Goal: Task Accomplishment & Management: Use online tool/utility

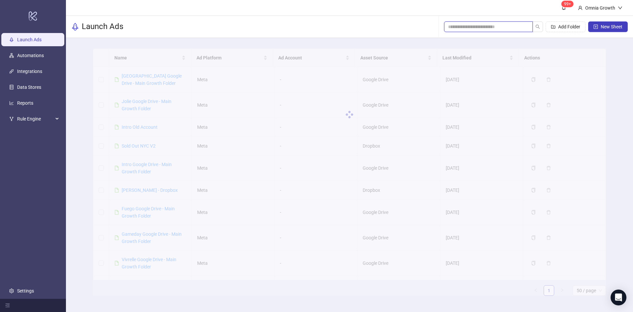
click at [486, 25] on input "search" at bounding box center [486, 26] width 76 height 7
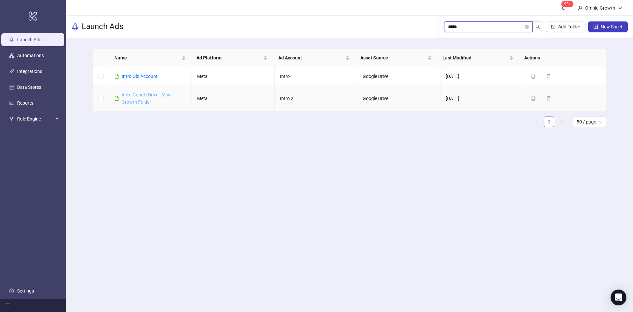
type input "*****"
click at [142, 95] on link "Intro Google Drive - Main Growth Folder" at bounding box center [147, 98] width 50 height 13
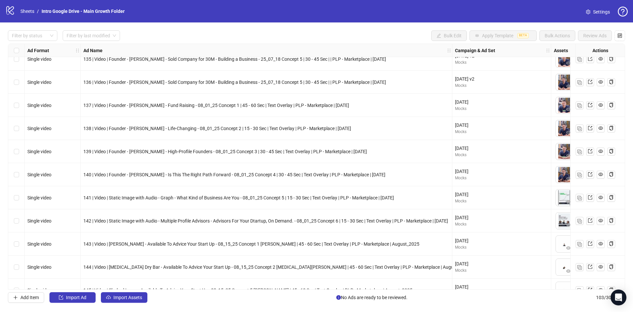
scroll to position [1649, 0]
click at [140, 296] on span "Import Assets" at bounding box center [127, 297] width 29 height 5
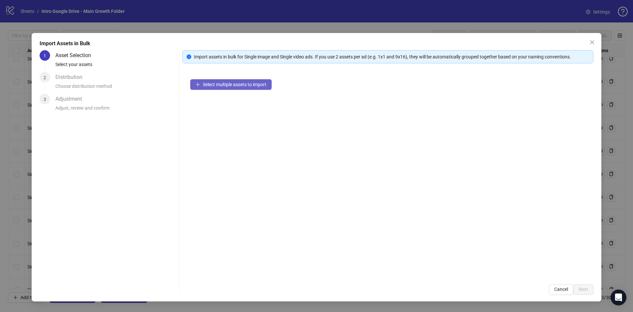
click at [220, 83] on span "Select multiple assets to import" at bounding box center [235, 84] width 64 height 5
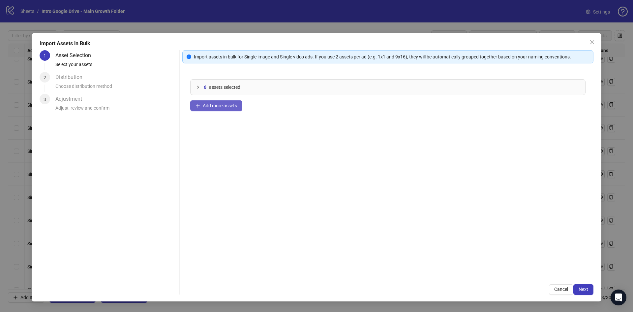
click at [213, 106] on span "Add more assets" at bounding box center [220, 105] width 34 height 5
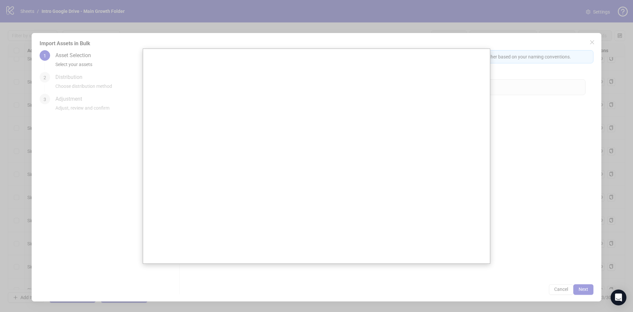
click at [593, 41] on div at bounding box center [316, 156] width 633 height 312
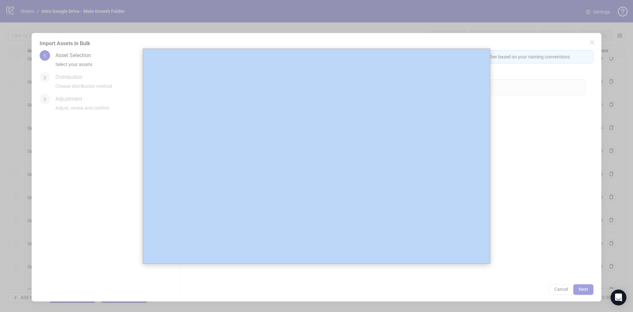
click at [593, 41] on div at bounding box center [316, 156] width 633 height 312
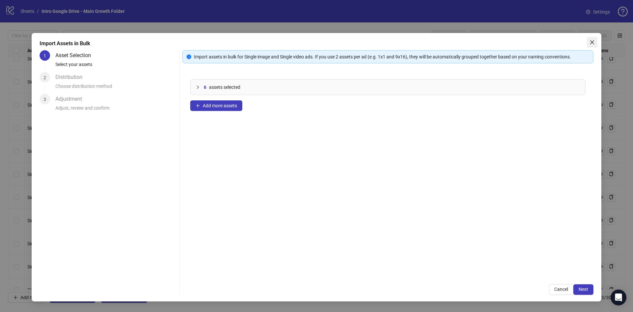
click at [594, 43] on icon "close" at bounding box center [592, 42] width 5 height 5
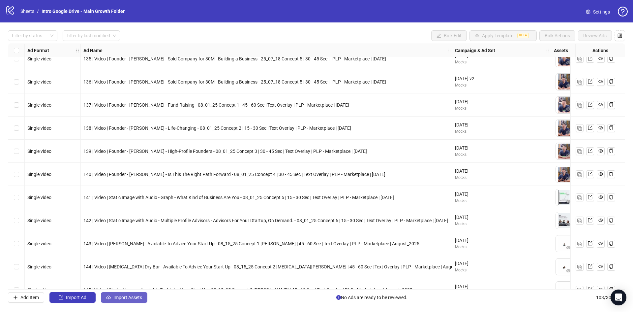
click at [138, 295] on span "Import Assets" at bounding box center [127, 297] width 29 height 5
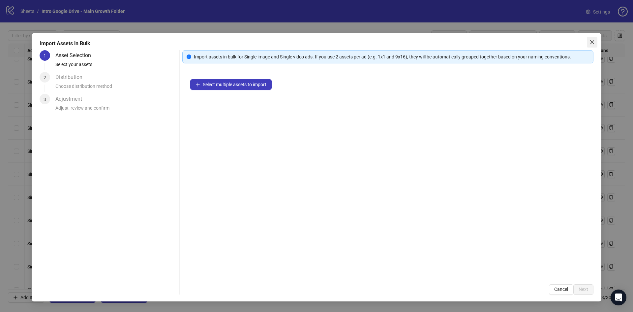
click at [594, 43] on icon "close" at bounding box center [592, 42] width 5 height 5
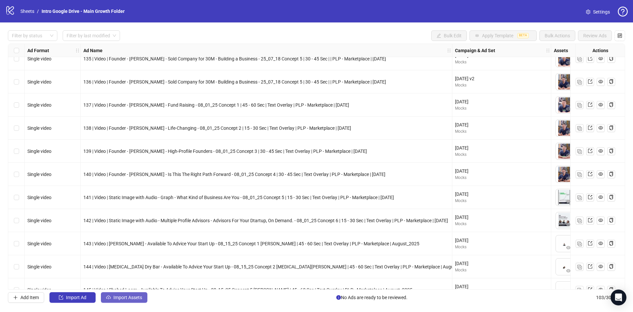
click at [136, 296] on span "Import Assets" at bounding box center [127, 297] width 29 height 5
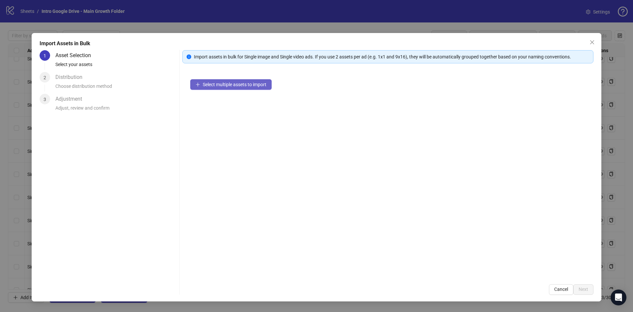
click at [232, 82] on span "Select multiple assets to import" at bounding box center [235, 84] width 64 height 5
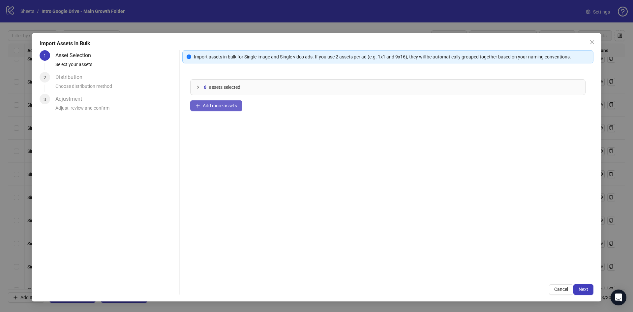
click at [224, 102] on button "Add more assets" at bounding box center [216, 105] width 52 height 11
click at [590, 288] on button "Next" at bounding box center [584, 289] width 20 height 11
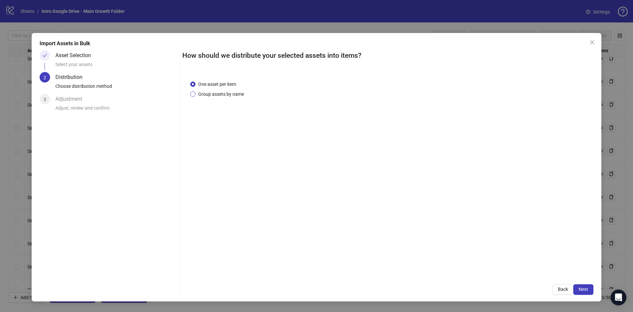
click at [223, 95] on span "Group assets by name" at bounding box center [221, 93] width 51 height 7
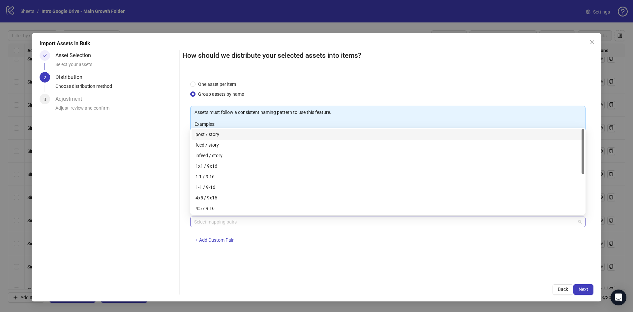
click at [248, 218] on div at bounding box center [385, 221] width 386 height 9
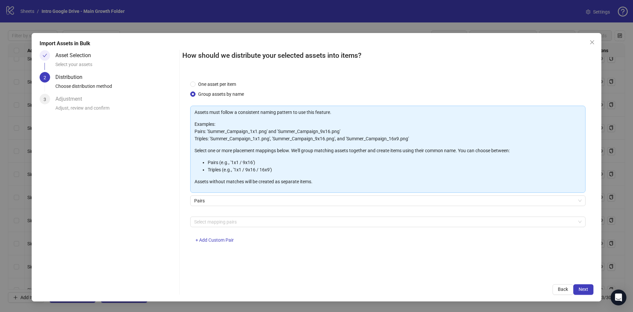
click at [592, 43] on icon "close" at bounding box center [592, 42] width 4 height 4
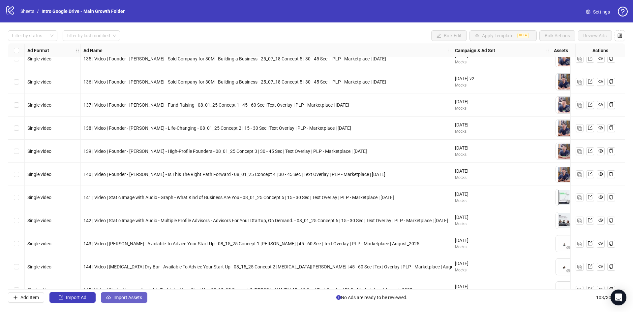
click at [120, 298] on span "Import Assets" at bounding box center [127, 297] width 29 height 5
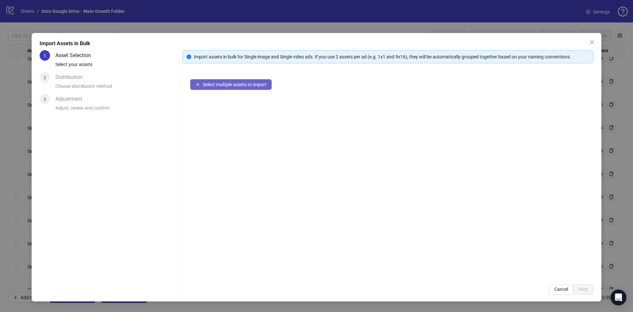
click at [233, 83] on span "Select multiple assets to import" at bounding box center [235, 84] width 64 height 5
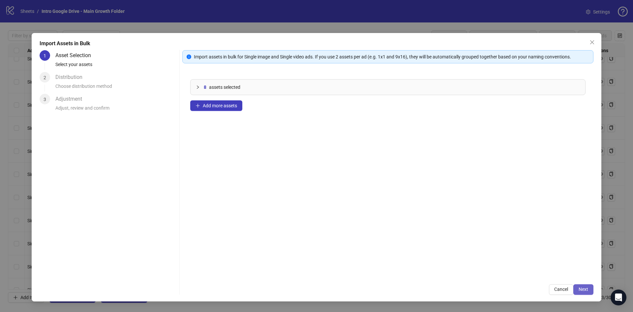
click at [588, 289] on span "Next" at bounding box center [584, 288] width 10 height 5
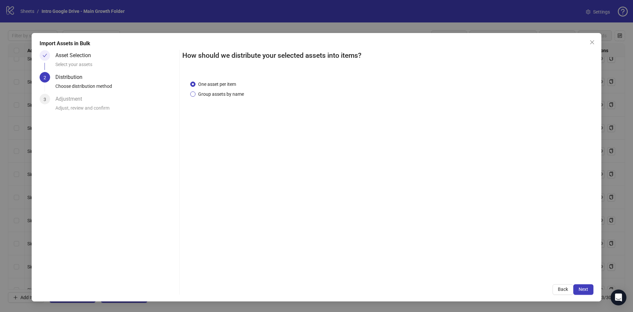
click at [230, 95] on span "Group assets by name" at bounding box center [221, 93] width 51 height 7
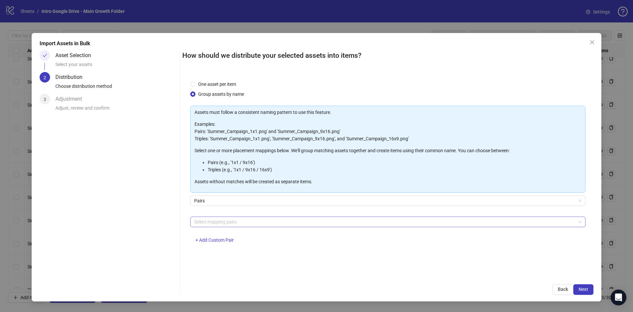
click at [265, 217] on div at bounding box center [385, 221] width 386 height 9
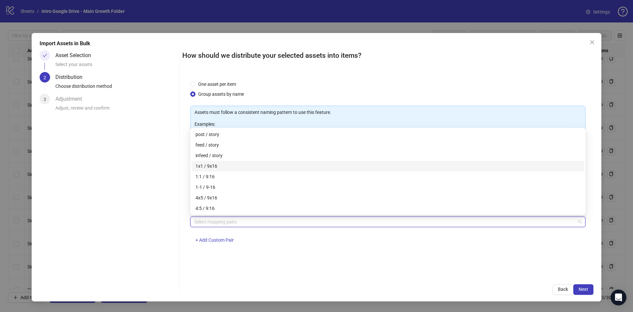
click at [242, 163] on div "1x1 / 9x16" at bounding box center [388, 165] width 385 height 7
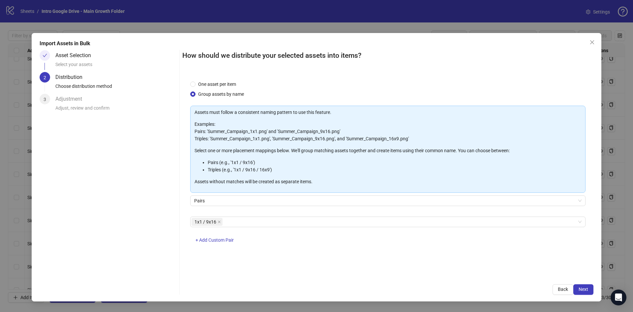
click at [345, 262] on div "One asset per item Group assets by name Assets must follow a consistent naming …" at bounding box center [387, 175] width 411 height 204
click at [581, 286] on span "Next" at bounding box center [584, 288] width 10 height 5
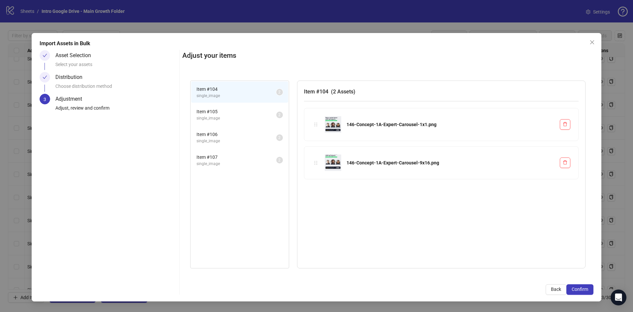
click at [235, 112] on span "Item # 105" at bounding box center [237, 111] width 80 height 7
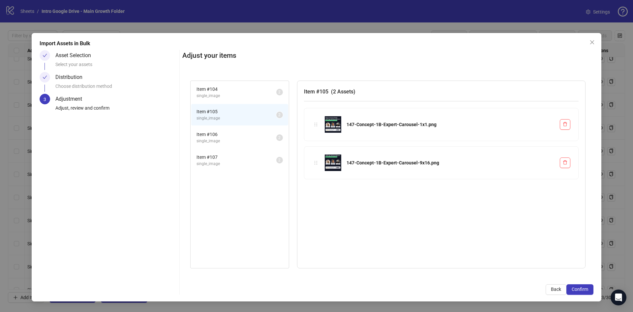
click at [237, 136] on span "Item # 106" at bounding box center [237, 134] width 80 height 7
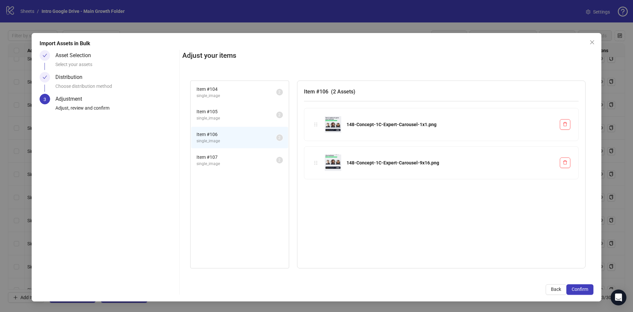
click at [236, 153] on li "Item # 107 single_image 2" at bounding box center [239, 159] width 97 height 21
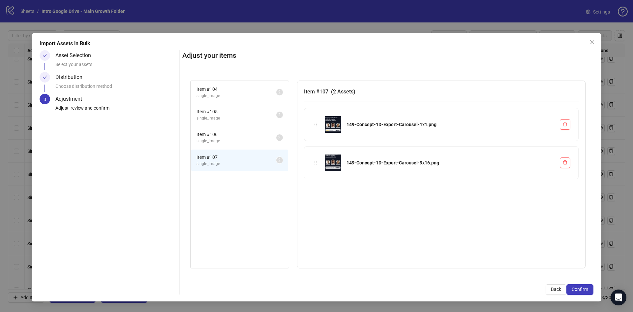
click at [235, 170] on li "Item # 107 single_image 2" at bounding box center [239, 159] width 97 height 21
click at [588, 290] on span "Confirm" at bounding box center [580, 288] width 16 height 5
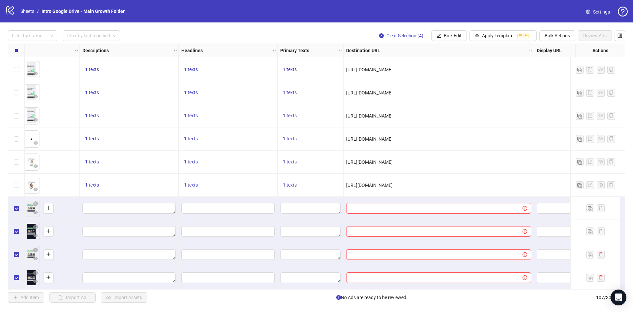
scroll to position [2241, 546]
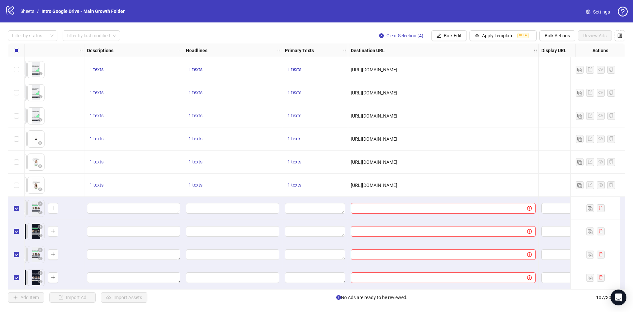
drag, startPoint x: 301, startPoint y: 286, endPoint x: 244, endPoint y: 287, distance: 56.4
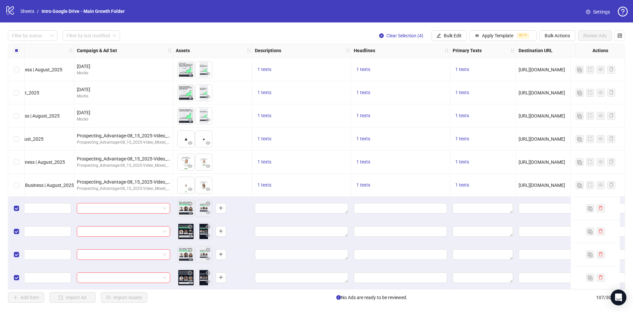
scroll to position [2241, 379]
click at [493, 34] on span "Apply Template" at bounding box center [497, 35] width 31 height 5
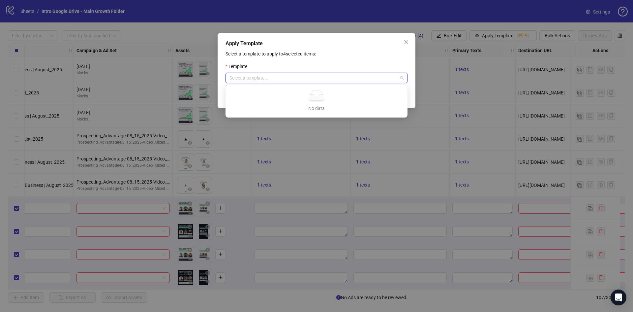
click at [331, 82] on input "search" at bounding box center [314, 78] width 168 height 10
click at [338, 57] on div "Select a template to apply to 4 selected items: Template Select a template... S…" at bounding box center [317, 75] width 182 height 51
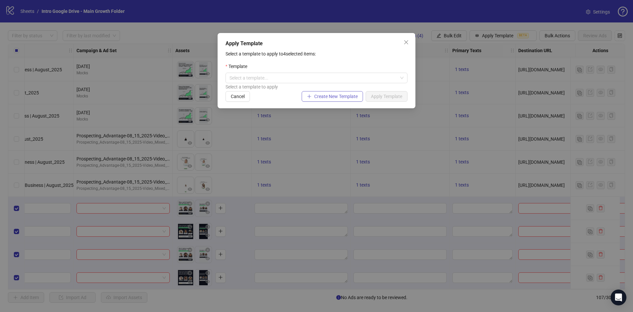
click at [347, 97] on span "Create New Template" at bounding box center [336, 96] width 44 height 5
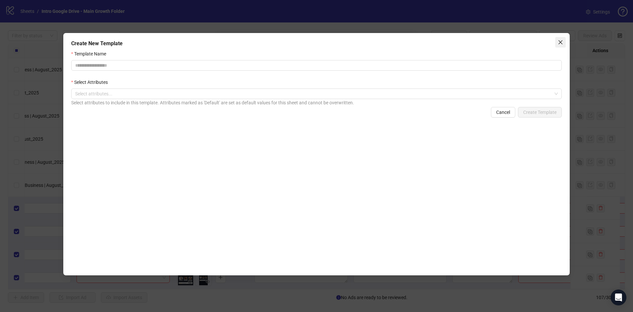
click at [563, 41] on icon "close" at bounding box center [560, 42] width 5 height 5
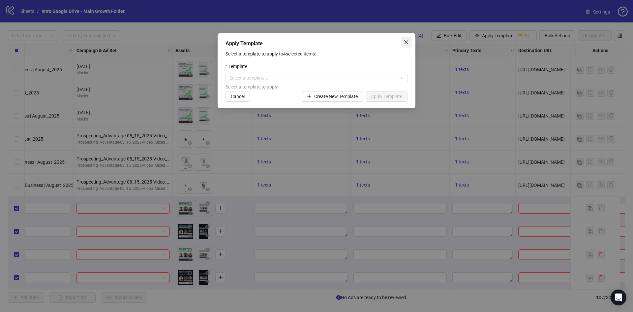
click at [407, 42] on icon "close" at bounding box center [406, 42] width 4 height 4
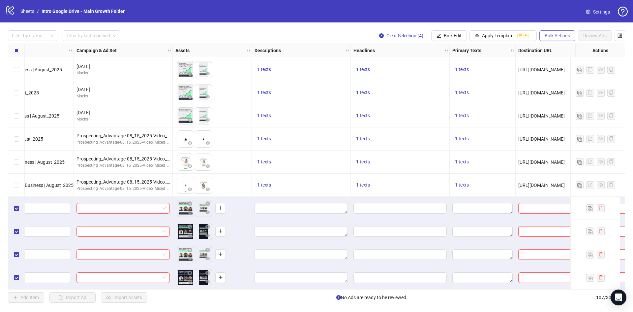
click at [555, 41] on button "Bulk Actions" at bounding box center [558, 35] width 36 height 11
click at [561, 50] on span "Delete" at bounding box center [566, 49] width 45 height 7
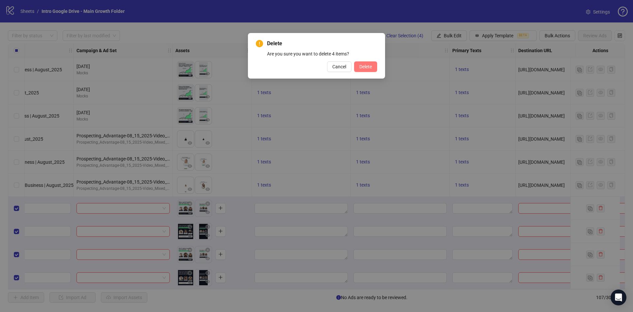
click at [367, 69] on span "Delete" at bounding box center [366, 66] width 13 height 5
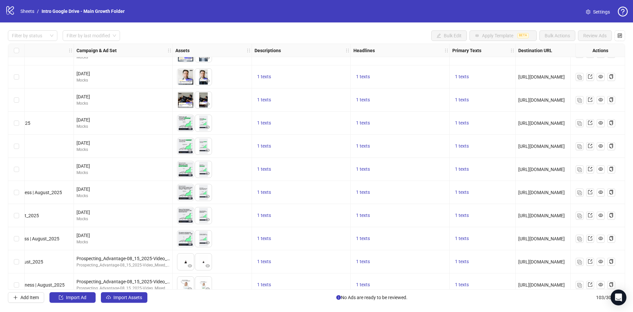
scroll to position [2149, 379]
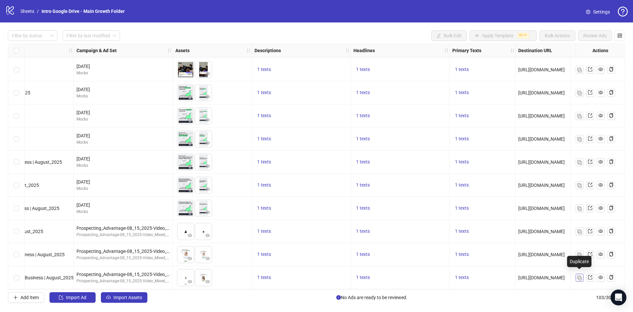
click at [582, 274] on button "button" at bounding box center [580, 277] width 8 height 8
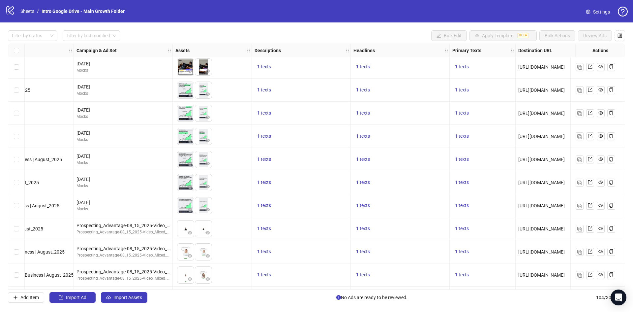
scroll to position [2172, 379]
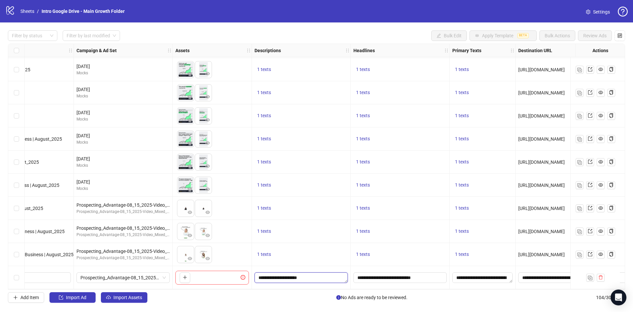
click at [305, 274] on textarea "**********" at bounding box center [301, 277] width 93 height 11
click at [397, 274] on input "**********" at bounding box center [400, 277] width 84 height 7
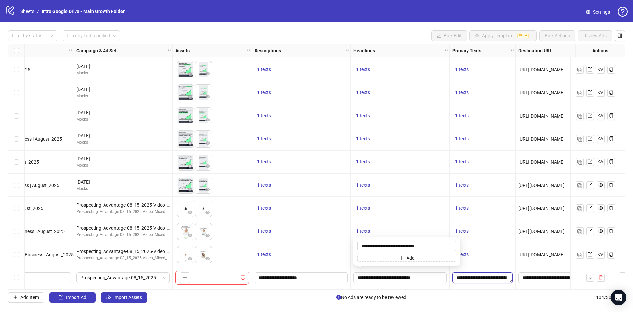
click at [468, 272] on textarea "**********" at bounding box center [483, 277] width 60 height 11
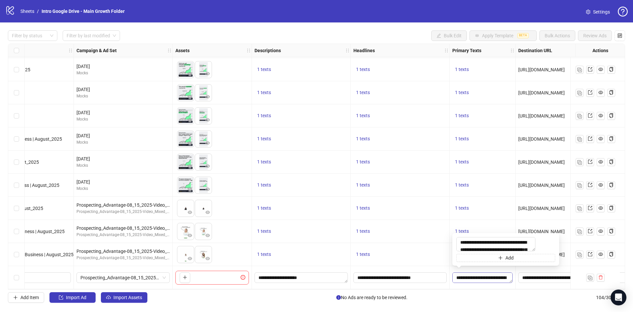
scroll to position [131, 0]
click at [558, 274] on input "**********" at bounding box center [607, 277] width 168 height 7
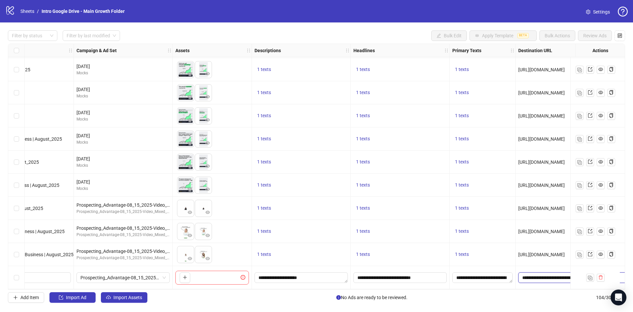
click at [558, 274] on input "**********" at bounding box center [607, 277] width 168 height 7
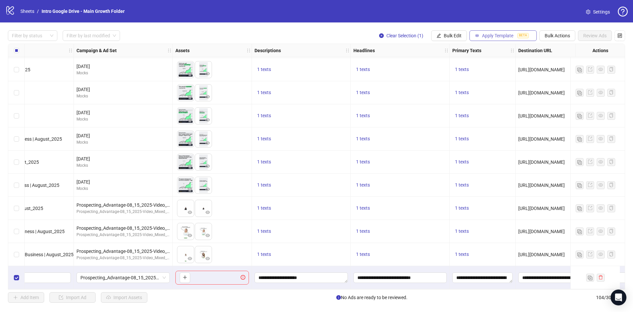
click at [502, 34] on span "Apply Template" at bounding box center [497, 35] width 31 height 5
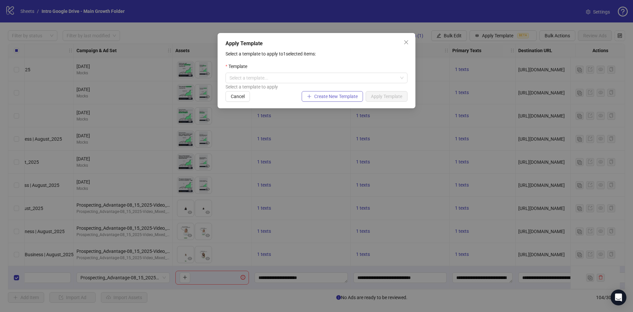
click at [355, 99] on span "Create New Template" at bounding box center [336, 96] width 44 height 5
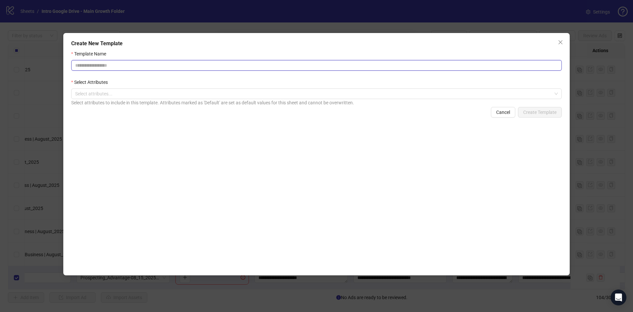
click at [169, 62] on input "Template Name" at bounding box center [316, 65] width 491 height 11
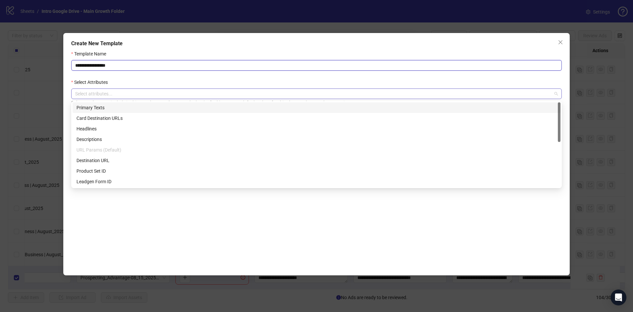
click at [135, 94] on div at bounding box center [313, 93] width 481 height 9
type input "**********"
click at [133, 109] on div "Primary Texts" at bounding box center [317, 107] width 480 height 7
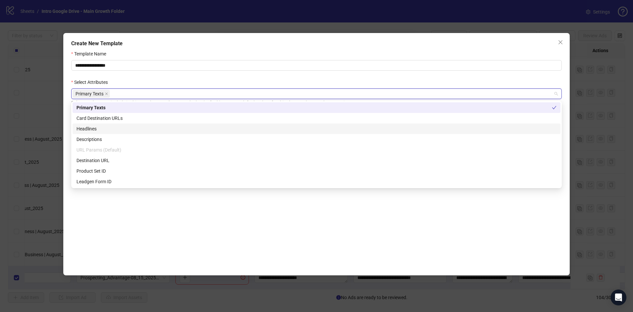
click at [129, 129] on div "Headlines" at bounding box center [317, 128] width 480 height 7
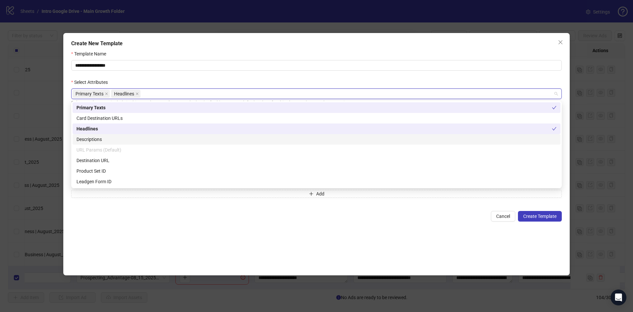
click at [128, 137] on div "Descriptions" at bounding box center [317, 139] width 480 height 7
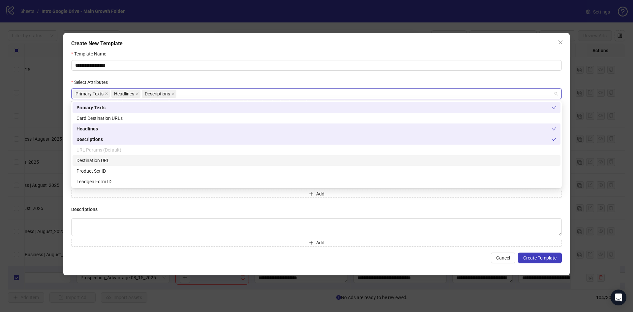
click at [133, 160] on div "Destination URL" at bounding box center [317, 160] width 480 height 7
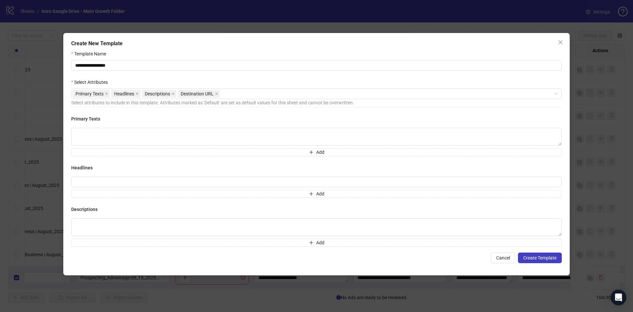
click at [269, 71] on form "**********" at bounding box center [316, 156] width 491 height 213
click at [181, 136] on textarea at bounding box center [316, 137] width 491 height 18
paste textarea "**********"
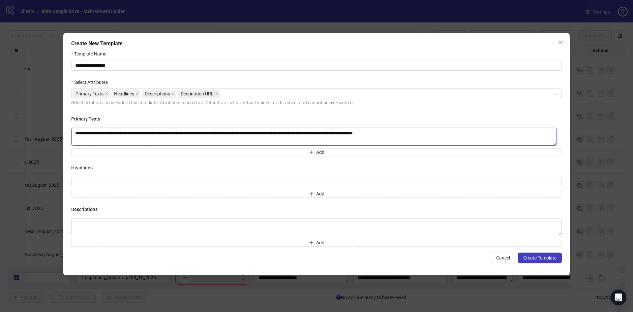
scroll to position [41, 0]
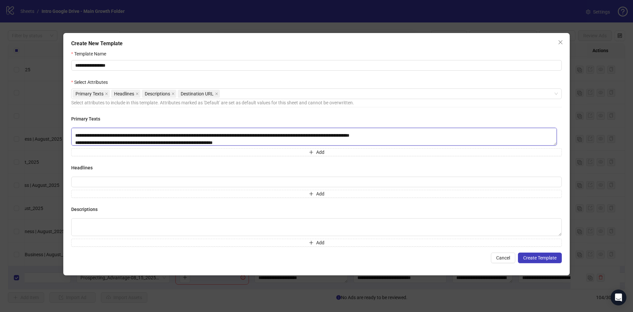
type textarea "**********"
click at [156, 183] on input "text" at bounding box center [316, 181] width 491 height 11
paste input "**********"
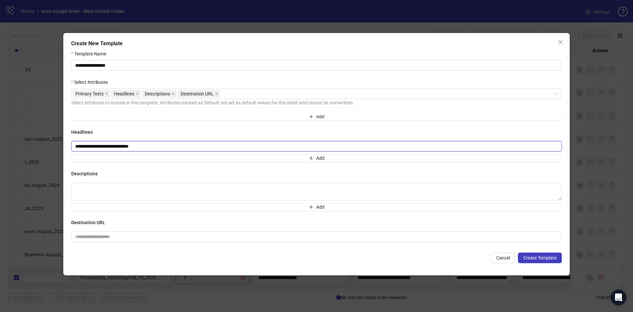
scroll to position [38, 0]
type input "**********"
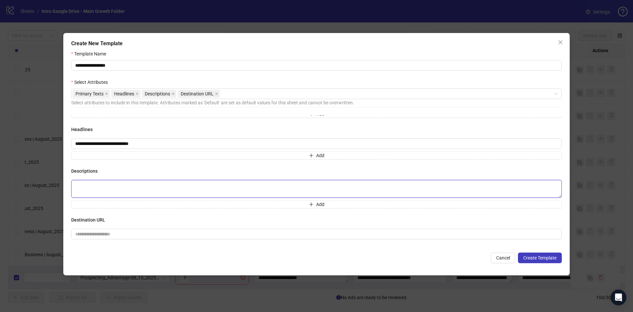
click at [124, 189] on textarea at bounding box center [316, 189] width 491 height 18
paste textarea "**********"
type textarea "**********"
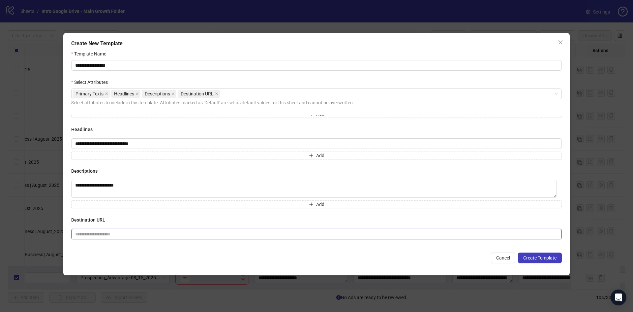
click at [159, 234] on input "text" at bounding box center [314, 233] width 478 height 7
paste input "**********"
type input "**********"
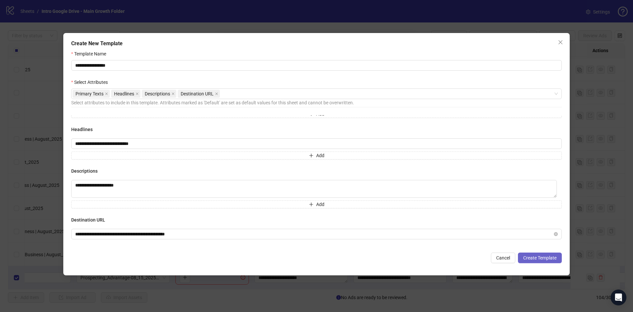
click at [546, 258] on span "Create Template" at bounding box center [540, 257] width 33 height 5
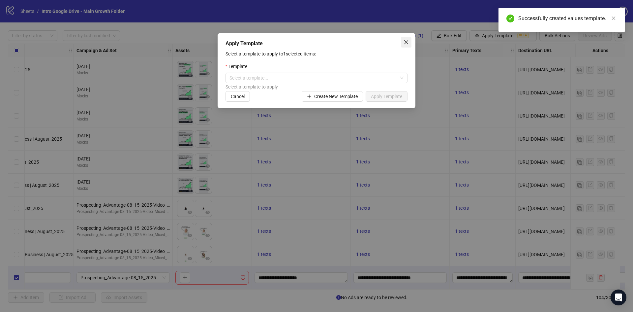
click at [409, 40] on icon "close" at bounding box center [406, 42] width 5 height 5
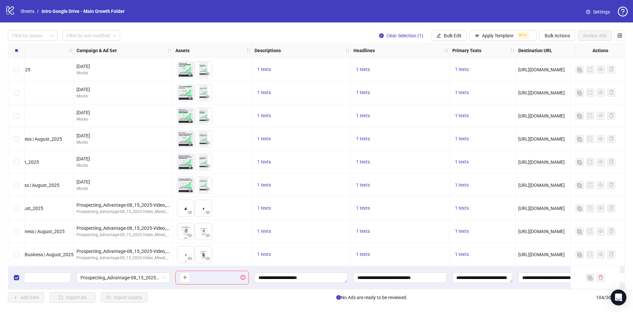
drag, startPoint x: 230, startPoint y: 291, endPoint x: 212, endPoint y: 289, distance: 17.6
click at [212, 289] on div "Filter by status Filter by last modified Clear Selection (1) Bulk Edit Apply Te…" at bounding box center [316, 166] width 633 height 288
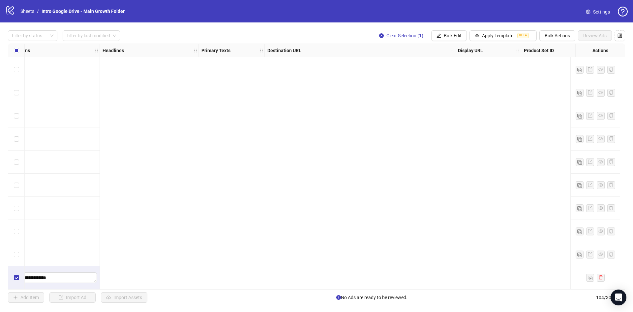
scroll to position [2172, 0]
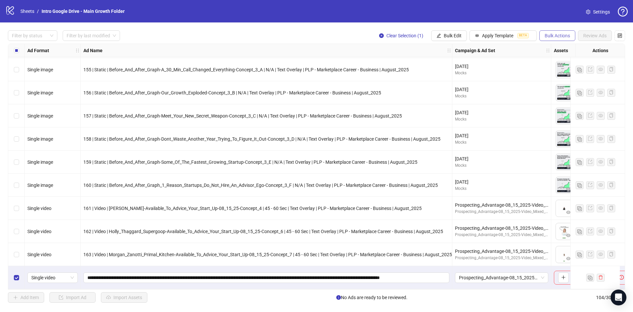
click at [561, 38] on span "Bulk Actions" at bounding box center [557, 35] width 25 height 5
click at [556, 48] on span "Delete" at bounding box center [566, 49] width 45 height 7
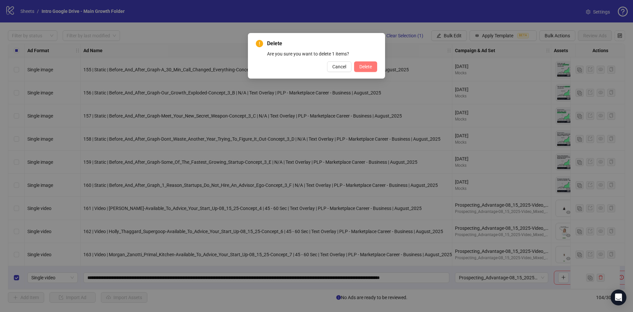
click at [370, 63] on button "Delete" at bounding box center [365, 66] width 23 height 11
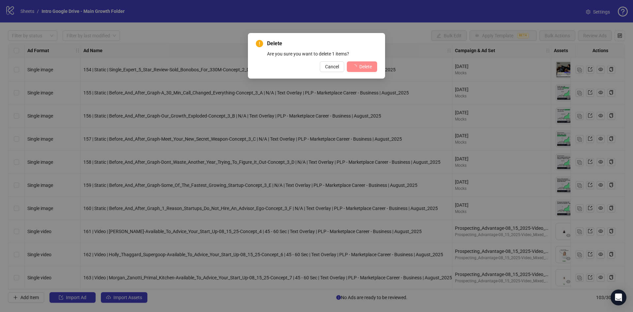
scroll to position [2149, 0]
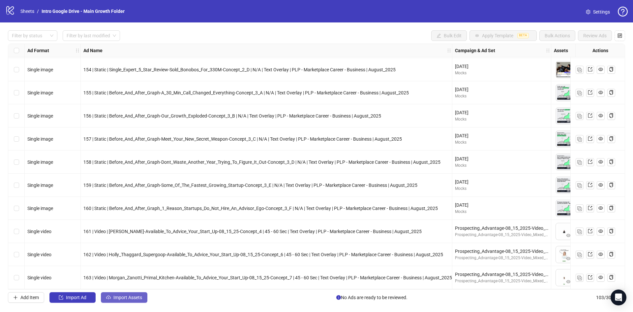
click at [124, 296] on span "Import Assets" at bounding box center [127, 297] width 29 height 5
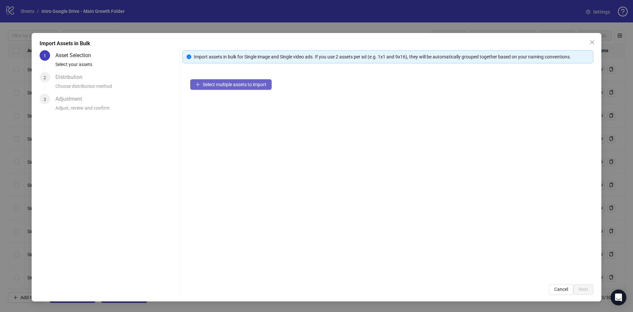
click at [217, 83] on span "Select multiple assets to import" at bounding box center [235, 84] width 64 height 5
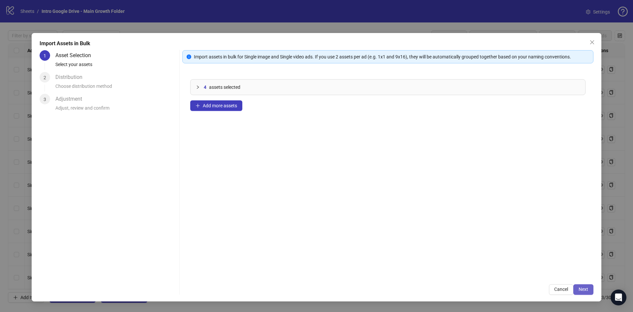
click at [589, 290] on button "Next" at bounding box center [584, 289] width 20 height 11
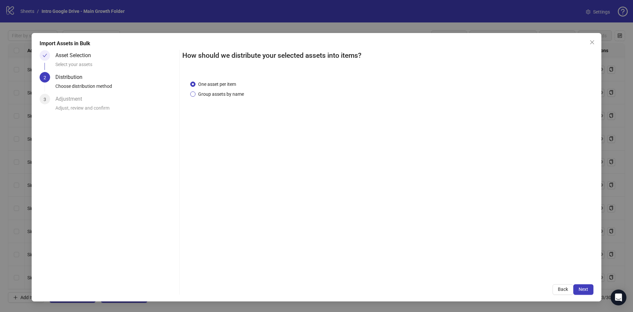
click at [213, 96] on span "Group assets by name" at bounding box center [221, 93] width 51 height 7
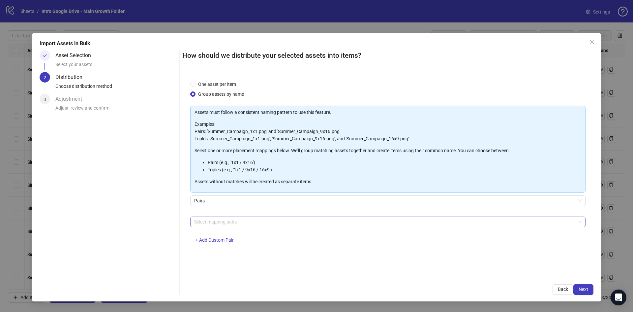
click at [215, 222] on div at bounding box center [385, 221] width 386 height 9
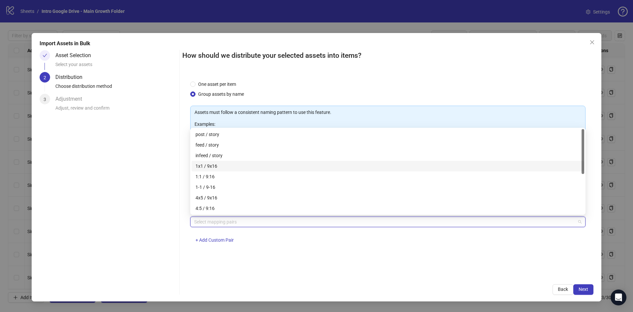
click at [228, 167] on div "1x1 / 9x16" at bounding box center [388, 165] width 385 height 7
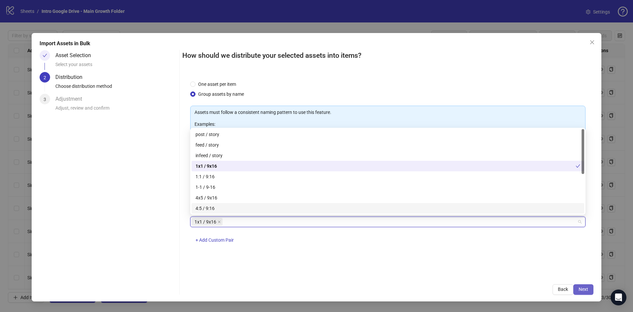
click at [583, 289] on span "Next" at bounding box center [584, 288] width 10 height 5
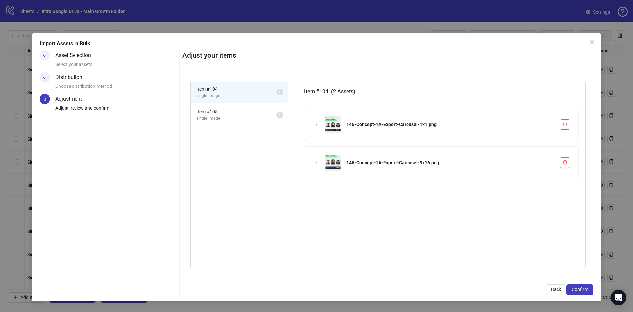
click at [239, 113] on span "Item # 105" at bounding box center [237, 111] width 80 height 7
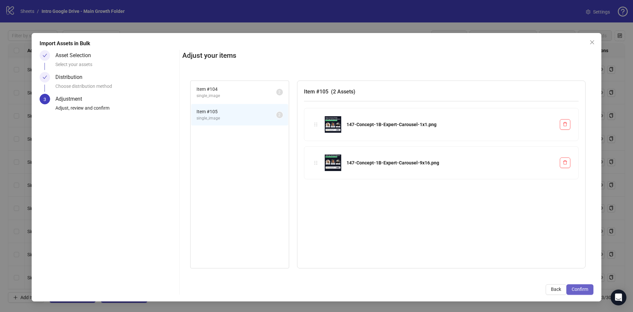
click at [577, 284] on button "Confirm" at bounding box center [580, 289] width 27 height 11
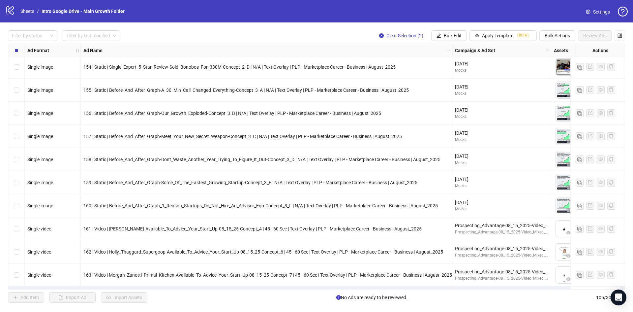
scroll to position [2195, 0]
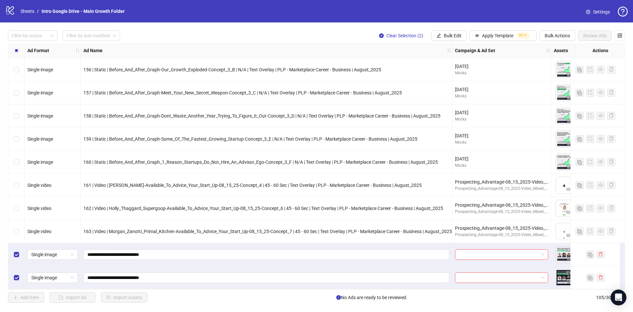
drag, startPoint x: 216, startPoint y: 290, endPoint x: 330, endPoint y: 295, distance: 113.6
click at [330, 295] on div "Filter by status Filter by last modified Clear Selection (2) Bulk Edit Apply Te…" at bounding box center [316, 166] width 633 height 288
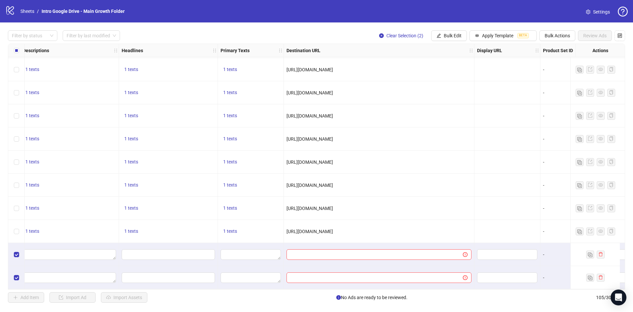
scroll to position [2195, 611]
click at [513, 32] on button "Apply Template BETA" at bounding box center [503, 35] width 67 height 11
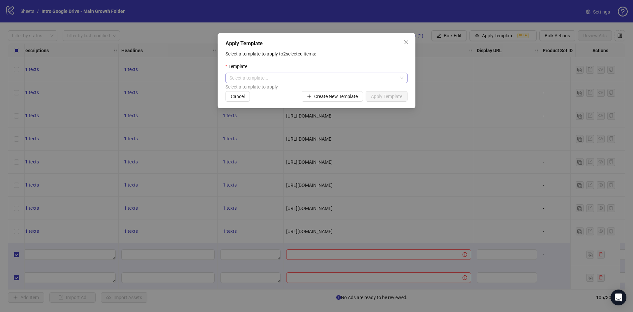
click at [370, 76] on input "search" at bounding box center [314, 78] width 168 height 10
click at [289, 91] on div "Intro General Copy" at bounding box center [317, 91] width 172 height 7
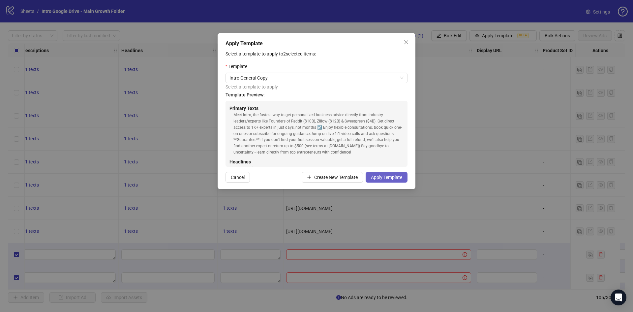
click at [383, 175] on span "Apply Template" at bounding box center [386, 177] width 31 height 5
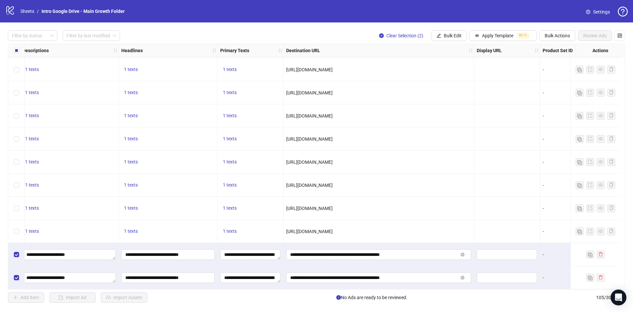
scroll to position [2195, 309]
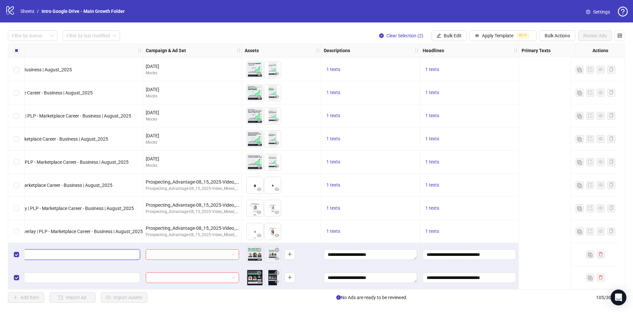
scroll to position [2195, 79]
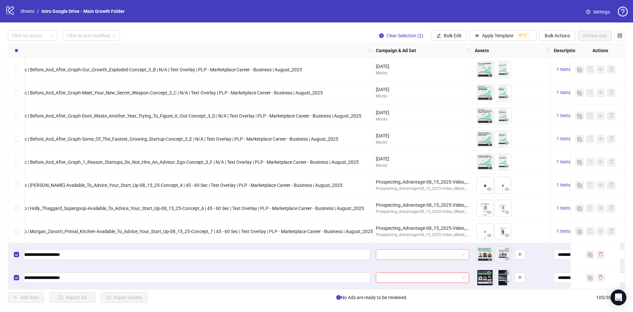
click at [394, 250] on input "search" at bounding box center [419, 254] width 79 height 10
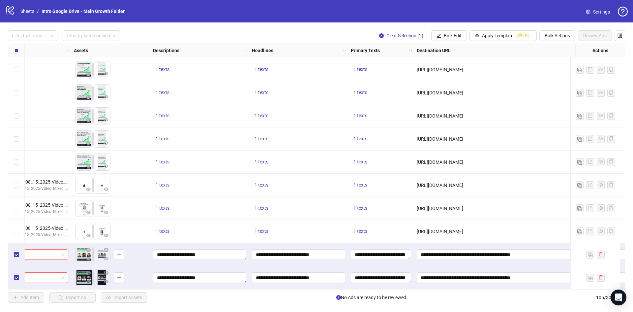
scroll to position [2195, 513]
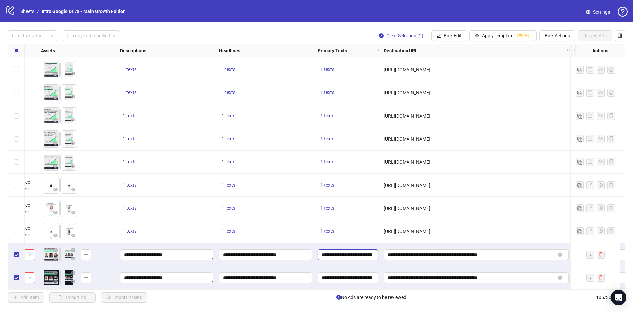
click at [362, 249] on textarea "**********" at bounding box center [348, 254] width 60 height 11
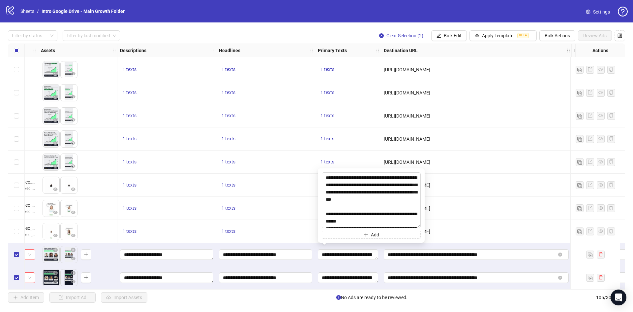
drag, startPoint x: 416, startPoint y: 280, endPoint x: 414, endPoint y: 318, distance: 38.0
click at [414, 311] on html "logo/logo-mobile Sheets / Intro Google Drive - Main Growth Folder Settings Filt…" at bounding box center [316, 156] width 633 height 312
click at [259, 190] on div "1 texts" at bounding box center [265, 185] width 99 height 23
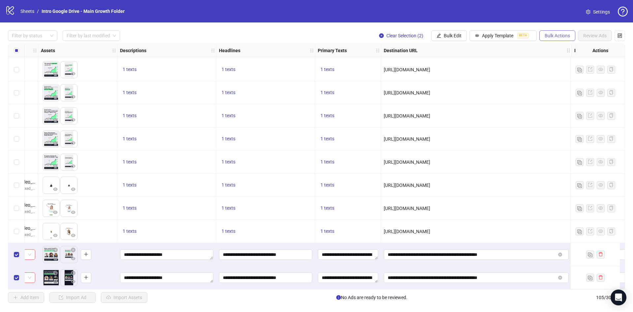
click at [561, 33] on button "Bulk Actions" at bounding box center [558, 35] width 36 height 11
click at [565, 50] on span "Delete" at bounding box center [566, 49] width 45 height 7
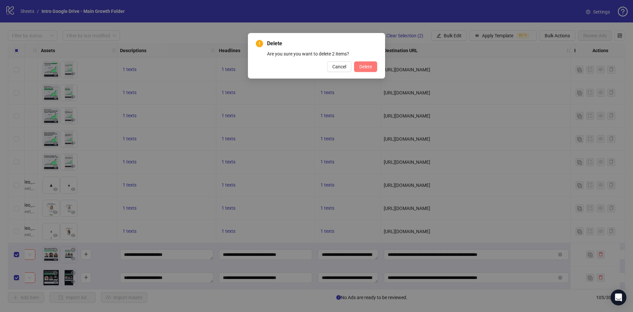
click at [365, 64] on span "Delete" at bounding box center [366, 66] width 13 height 5
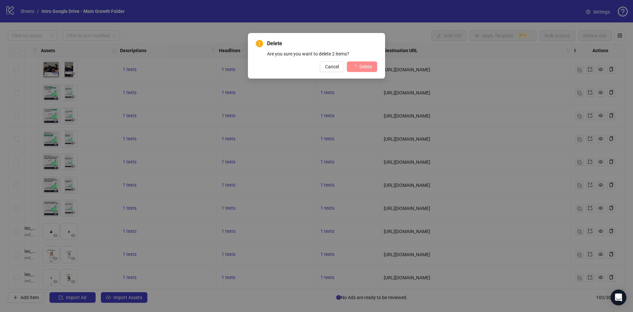
scroll to position [2149, 513]
